Goal: Task Accomplishment & Management: Manage account settings

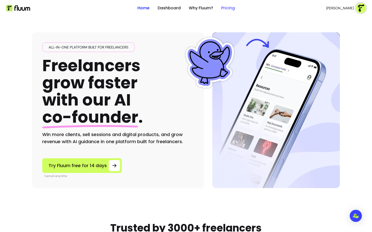
click at [230, 9] on link "Pricing" at bounding box center [228, 8] width 14 height 6
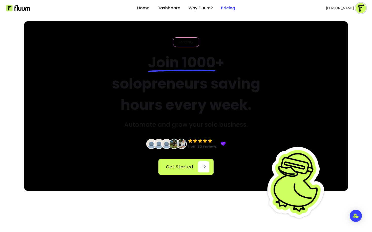
click at [355, 8] on button "Scarlette G." at bounding box center [346, 8] width 40 height 10
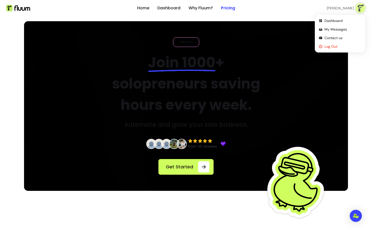
click at [333, 47] on span "Log Out" at bounding box center [342, 46] width 37 height 5
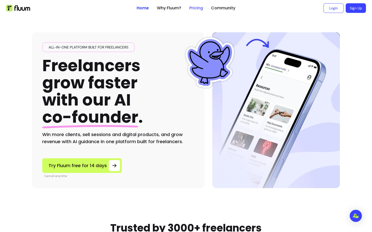
click at [199, 6] on link "Pricing" at bounding box center [196, 8] width 14 height 6
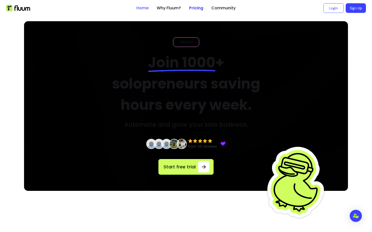
click at [140, 7] on link "Home" at bounding box center [142, 8] width 12 height 6
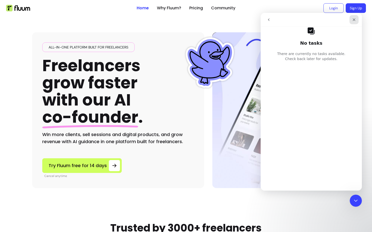
click at [354, 22] on div "Close" at bounding box center [353, 19] width 9 height 9
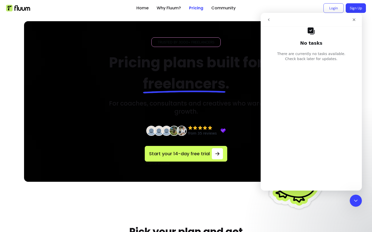
scroll to position [23, 0]
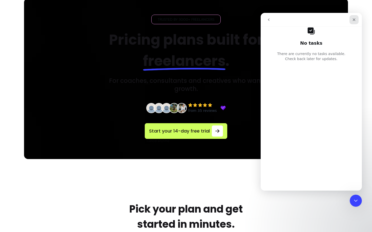
click at [354, 18] on icon "Close" at bounding box center [354, 20] width 4 height 4
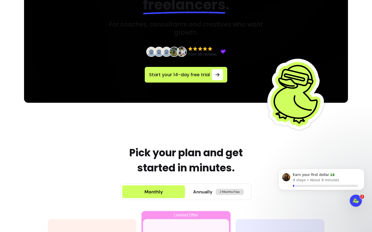
scroll to position [0, 0]
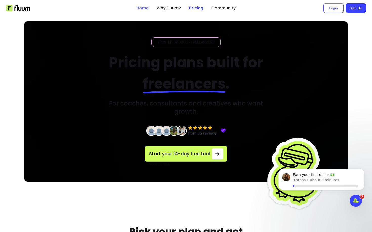
click at [142, 8] on link "Home" at bounding box center [142, 8] width 12 height 6
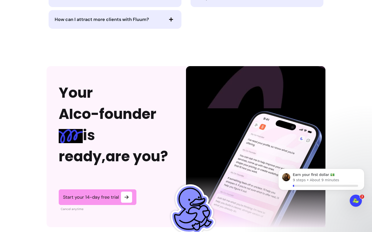
scroll to position [1130, 0]
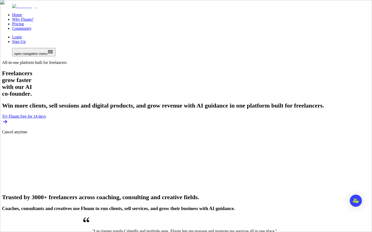
click at [22, 35] on link "Login" at bounding box center [17, 37] width 10 height 4
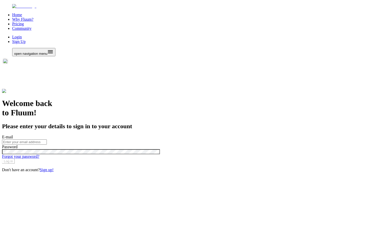
click at [47, 140] on input "E-mail" at bounding box center [24, 142] width 45 height 5
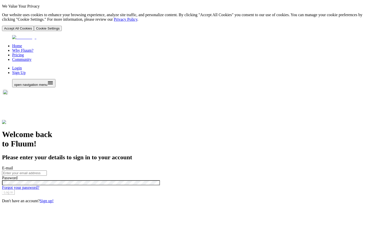
type input "[PERSON_NAME][EMAIL_ADDRESS]"
click at [15, 190] on button "Log in" at bounding box center [8, 192] width 13 height 5
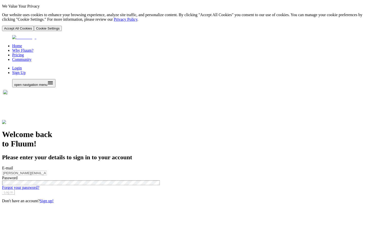
click at [34, 31] on button "Accept All Cookies" at bounding box center [18, 28] width 32 height 5
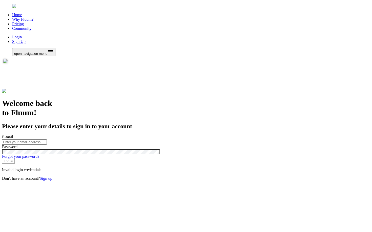
click at [215, 135] on form "E-mail Password Forgot your password? Log in" at bounding box center [186, 149] width 368 height 29
